Goal: Task Accomplishment & Management: Manage account settings

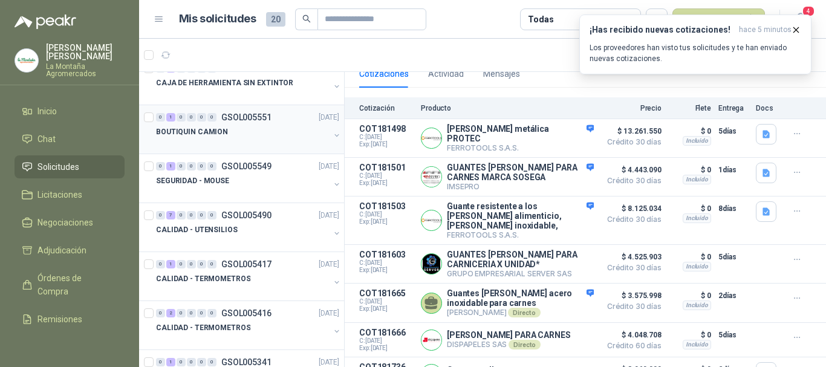
scroll to position [181, 0]
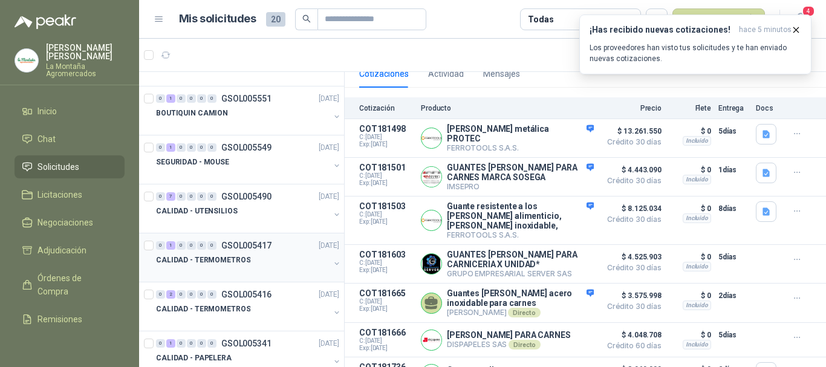
click at [204, 268] on div at bounding box center [242, 272] width 173 height 10
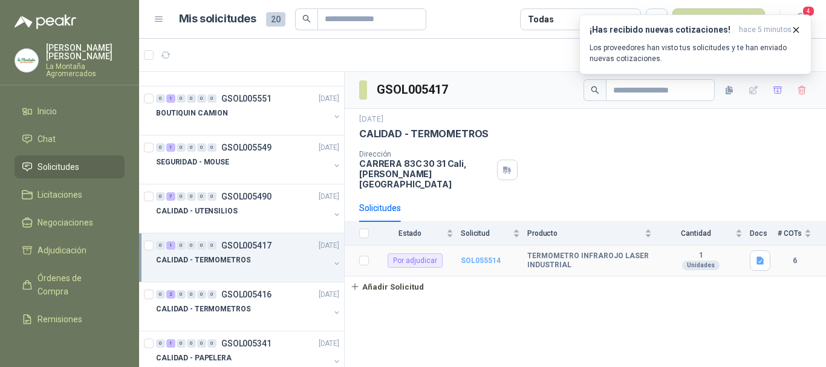
click at [476, 256] on b "SOL055514" at bounding box center [481, 260] width 40 height 8
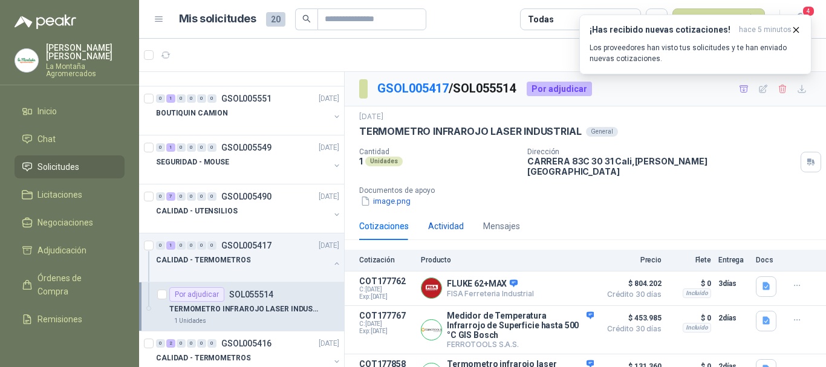
click at [440, 219] on div "Actividad" at bounding box center [446, 225] width 36 height 13
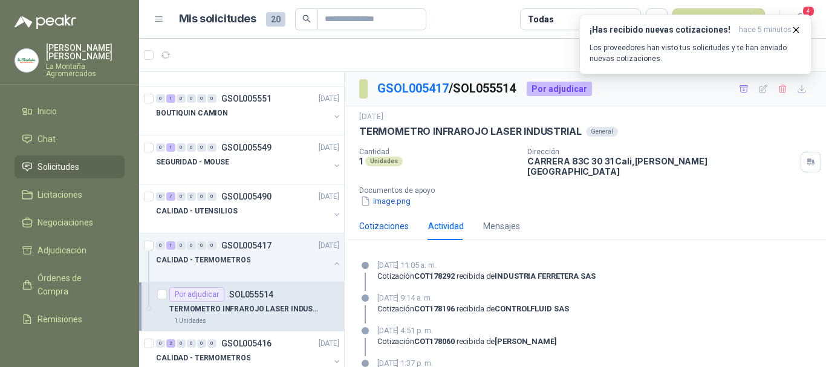
click at [390, 221] on div "Cotizaciones" at bounding box center [384, 225] width 50 height 13
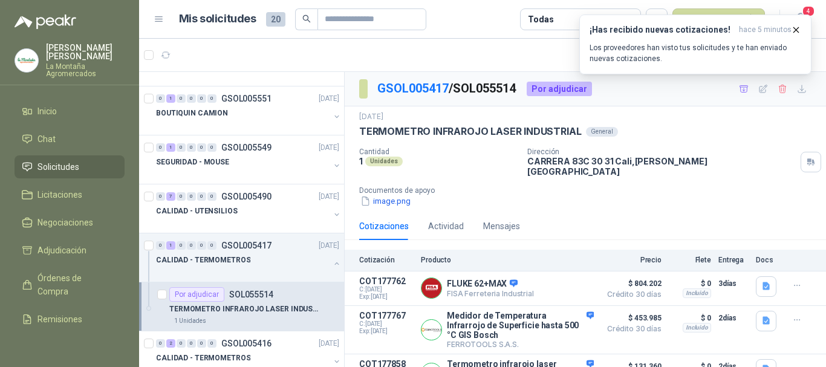
scroll to position [60, 0]
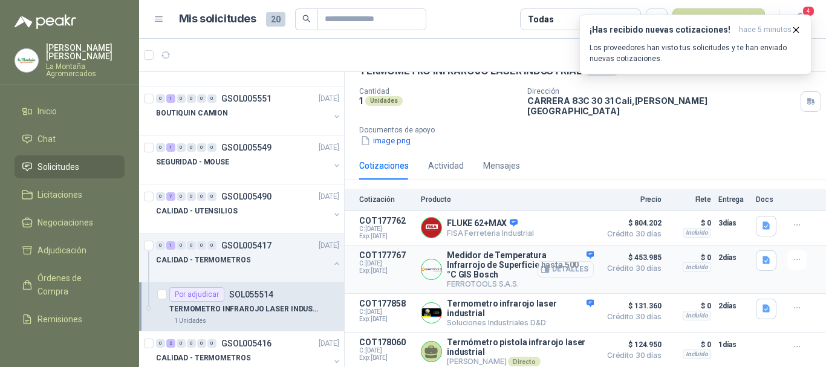
click at [542, 261] on button "Detalles" at bounding box center [565, 269] width 57 height 16
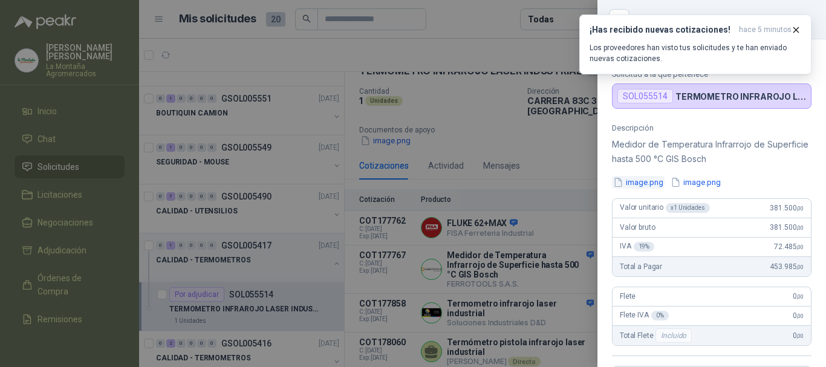
click at [632, 187] on button "image.png" at bounding box center [638, 182] width 53 height 13
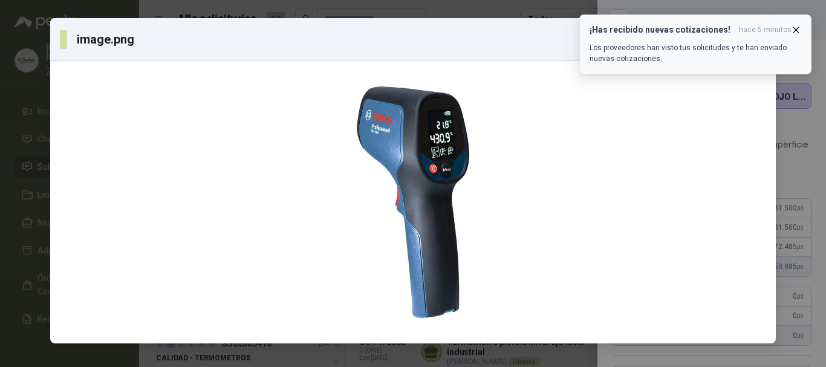
click at [792, 31] on icon "button" at bounding box center [796, 30] width 10 height 10
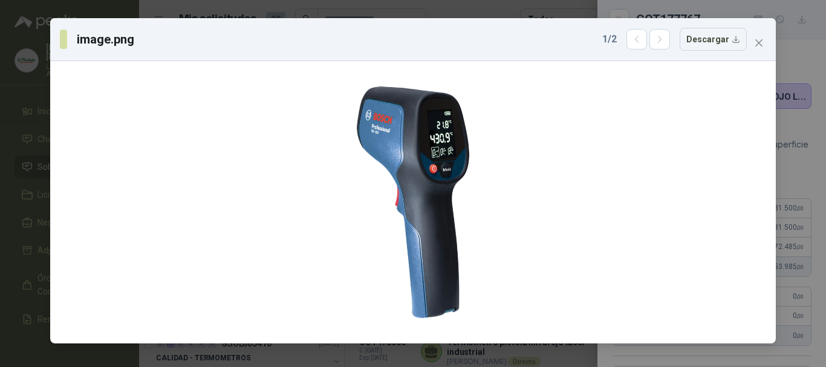
click at [792, 38] on div "image.png 1 / 2 Descargar" at bounding box center [413, 183] width 826 height 367
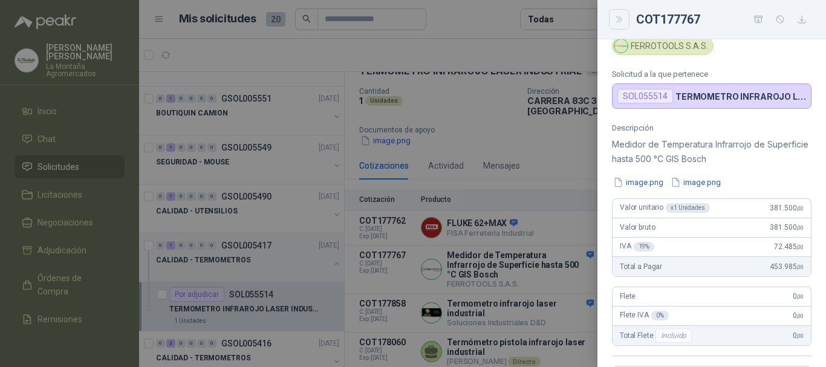
click at [626, 19] on button "Close" at bounding box center [619, 19] width 21 height 21
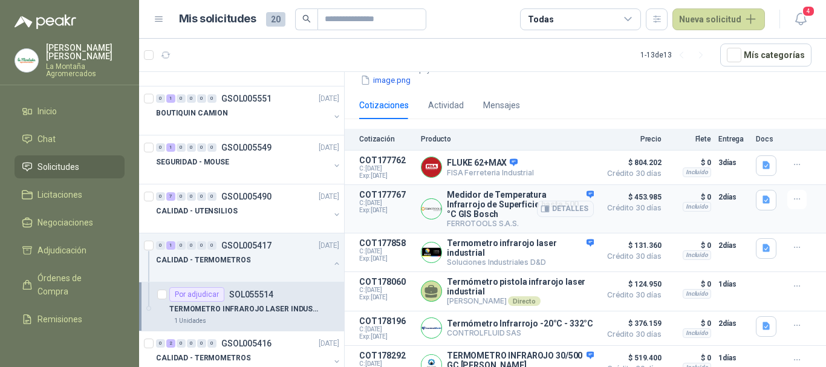
scroll to position [132, 0]
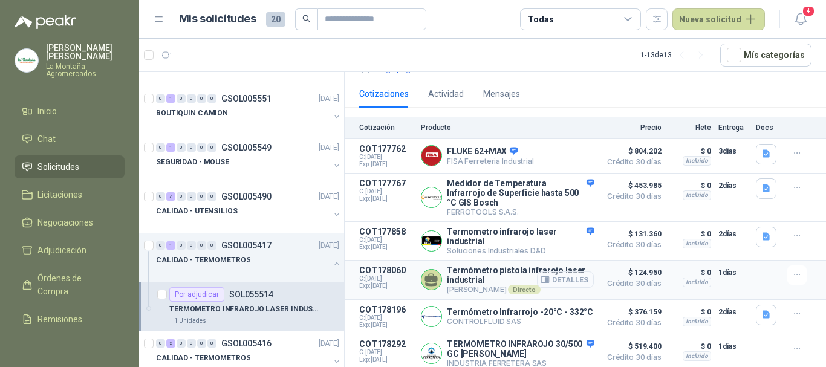
click at [545, 277] on icon "button" at bounding box center [546, 279] width 3 height 5
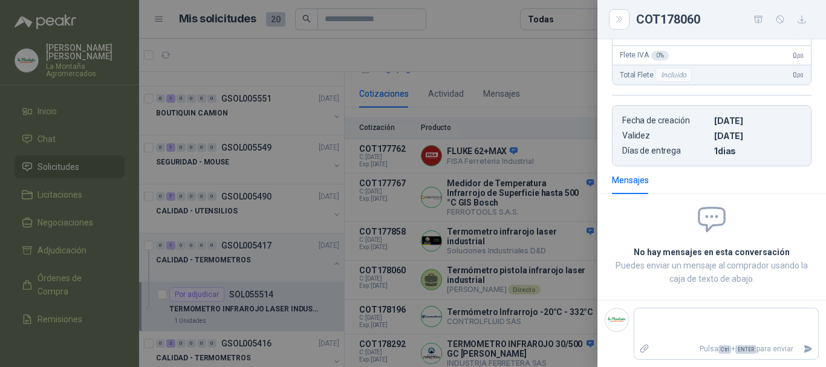
scroll to position [0, 0]
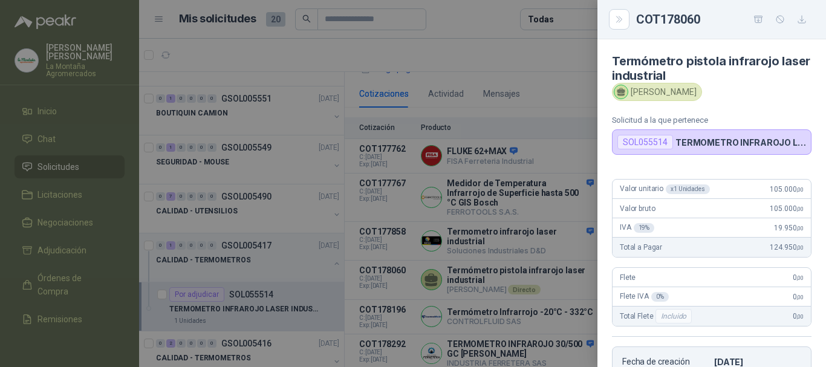
click at [650, 143] on div "SOL055514" at bounding box center [645, 142] width 56 height 15
click at [705, 140] on p "TERMOMETRO INFRAROJO LASER INDUSTRIAL" at bounding box center [740, 142] width 131 height 10
click at [646, 121] on p "Solicitud a la que pertenece" at bounding box center [711, 119] width 199 height 9
click at [623, 19] on icon "Close" at bounding box center [619, 20] width 10 height 10
